Goal: Entertainment & Leisure: Consume media (video, audio)

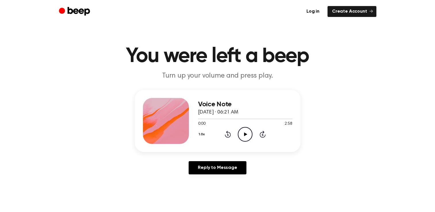
click at [243, 134] on icon "Play Audio" at bounding box center [245, 134] width 15 height 15
click at [246, 135] on icon at bounding box center [245, 135] width 3 height 4
click at [212, 118] on div at bounding box center [245, 119] width 94 height 5
click at [203, 119] on div at bounding box center [245, 119] width 94 height 5
click at [244, 133] on icon at bounding box center [245, 135] width 3 height 4
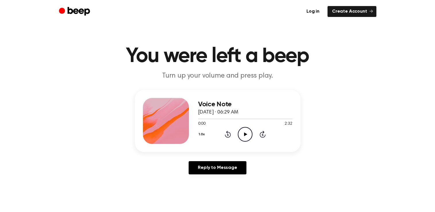
click at [246, 135] on icon "Play Audio" at bounding box center [245, 134] width 15 height 15
click at [246, 135] on icon at bounding box center [245, 135] width 3 height 4
click at [246, 135] on icon "Play Audio" at bounding box center [245, 134] width 15 height 15
drag, startPoint x: 246, startPoint y: 135, endPoint x: 307, endPoint y: 92, distance: 74.4
click at [307, 92] on div "Voice Note [DATE] · 06:29 AM 0:03 2:32 Your browser does not support the [objec…" at bounding box center [218, 134] width 422 height 89
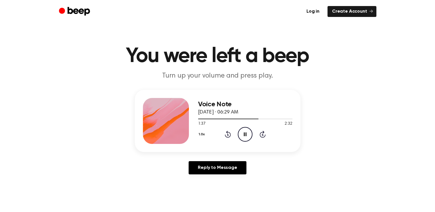
click at [228, 133] on icon at bounding box center [228, 134] width 6 height 7
click at [242, 135] on icon "Play Audio" at bounding box center [245, 134] width 15 height 15
click at [250, 133] on icon "Play Audio" at bounding box center [245, 134] width 15 height 15
